Goal: Answer question/provide support: Share knowledge or assist other users

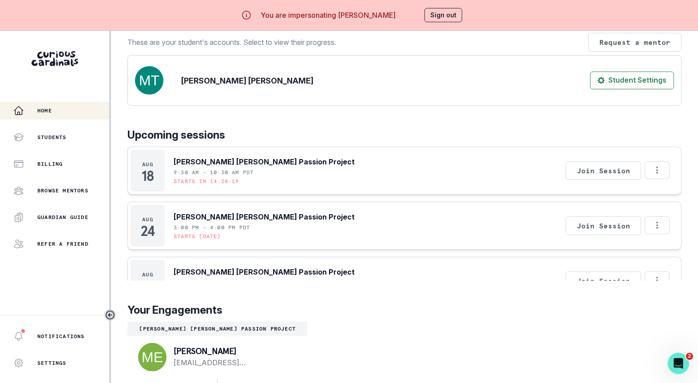
scroll to position [31, 0]
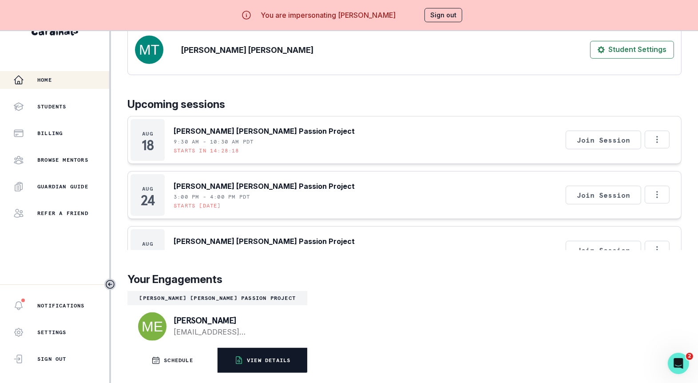
click at [260, 367] on button "VIEW DETAILS" at bounding box center [262, 359] width 90 height 25
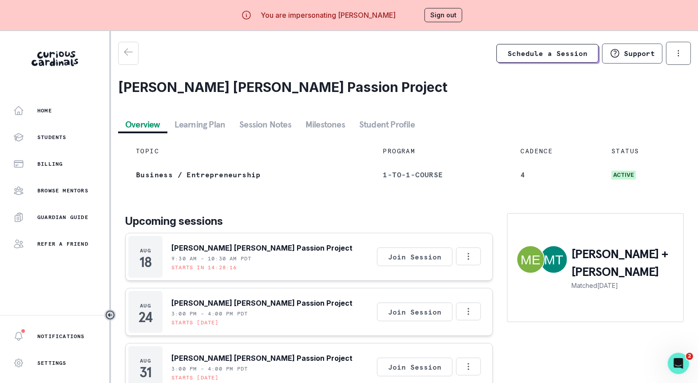
click at [262, 120] on button "Session Notes" at bounding box center [265, 124] width 66 height 16
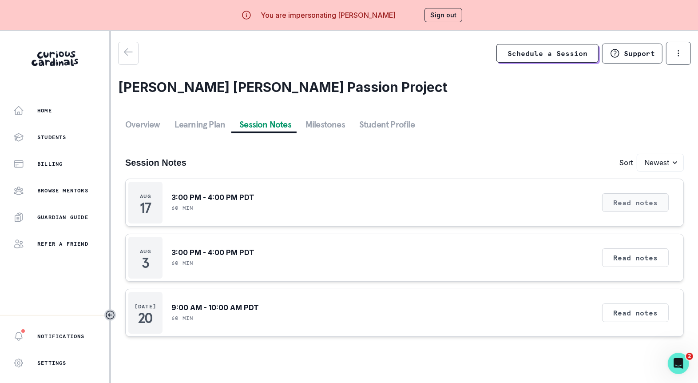
click at [620, 202] on button "Read notes" at bounding box center [635, 202] width 67 height 19
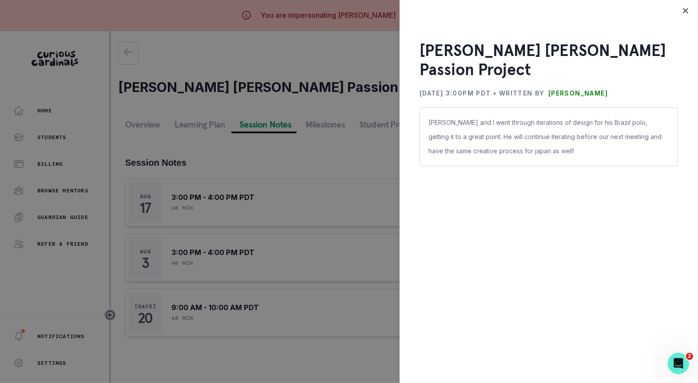
click at [346, 100] on div "[PERSON_NAME] [PERSON_NAME] Passion Project [DATE] 3:00PM PDT • Written by [PER…" at bounding box center [349, 191] width 698 height 383
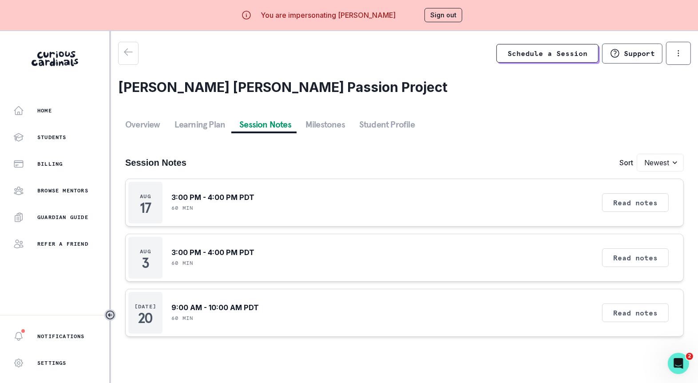
click at [345, 17] on p "You are impersonating [PERSON_NAME]" at bounding box center [328, 15] width 135 height 11
copy p "[PERSON_NAME]"
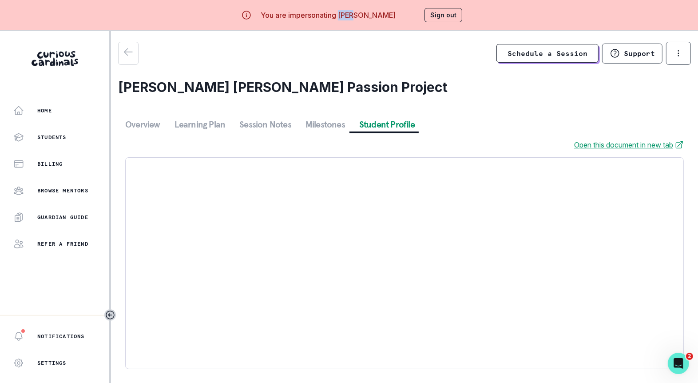
click at [381, 123] on button "Student Profile" at bounding box center [387, 124] width 70 height 16
click at [258, 118] on button "Session Notes" at bounding box center [265, 124] width 66 height 16
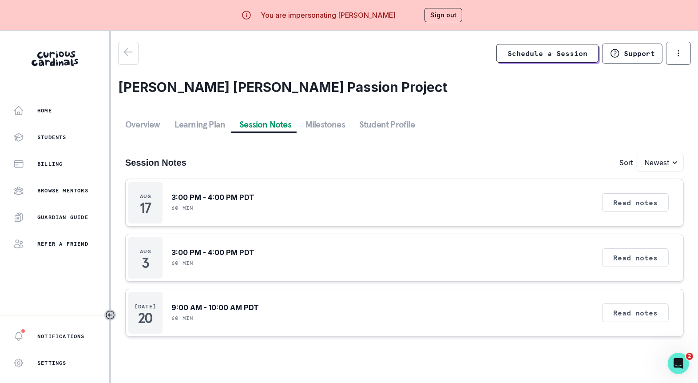
click at [431, 4] on div "You are impersonating [PERSON_NAME] Sign out" at bounding box center [349, 15] width 266 height 30
click at [436, 17] on button "Sign out" at bounding box center [443, 15] width 38 height 14
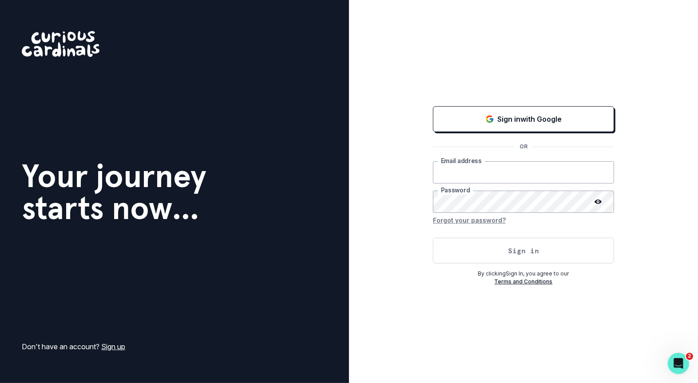
type input "[EMAIL_ADDRESS][DOMAIN_NAME]"
click at [479, 253] on button "Sign in" at bounding box center [523, 250] width 181 height 26
